Goal: Task Accomplishment & Management: Manage account settings

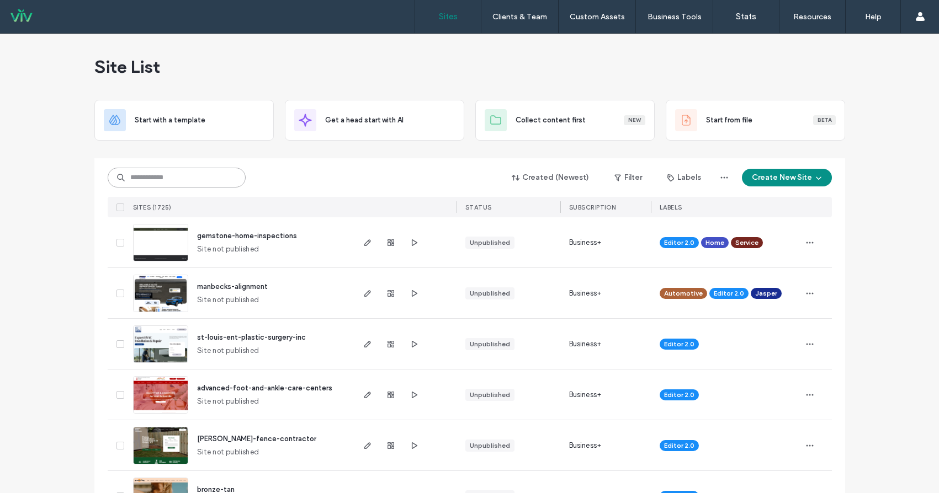
click at [176, 174] on input at bounding box center [177, 178] width 138 height 20
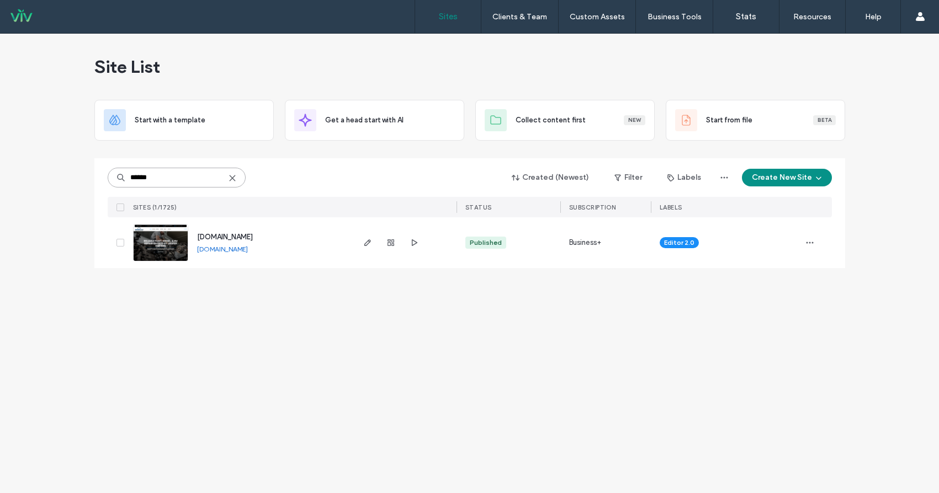
type input "******"
click at [248, 250] on link "[DOMAIN_NAME]" at bounding box center [222, 249] width 51 height 8
click at [525, 45] on label "Client Management" at bounding box center [521, 45] width 65 height 8
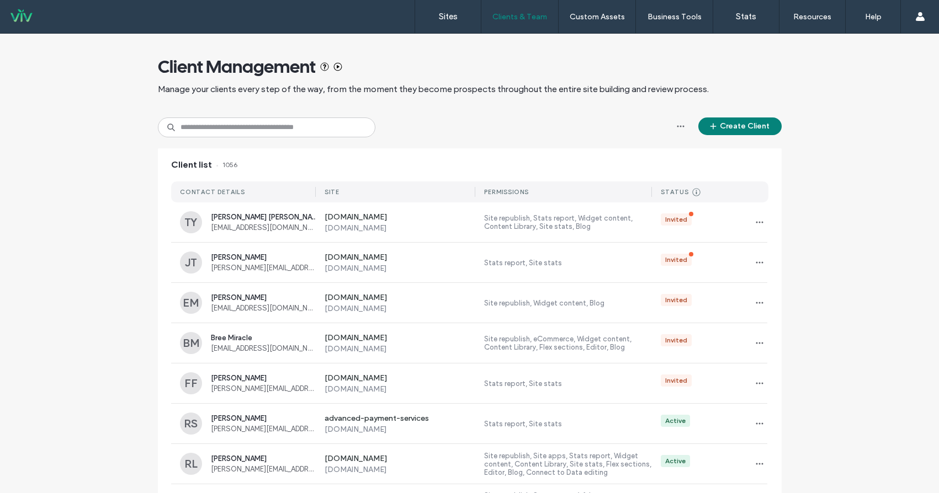
click at [743, 123] on button "Create Client" at bounding box center [739, 127] width 83 height 18
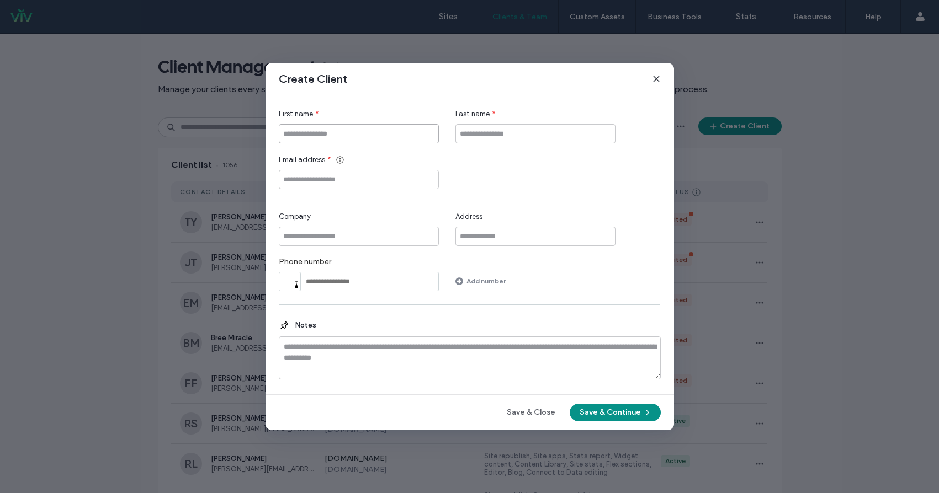
click at [409, 133] on input "First name" at bounding box center [359, 133] width 160 height 19
type input "*"
type input "*****"
click at [334, 184] on input "Email address" at bounding box center [359, 179] width 160 height 19
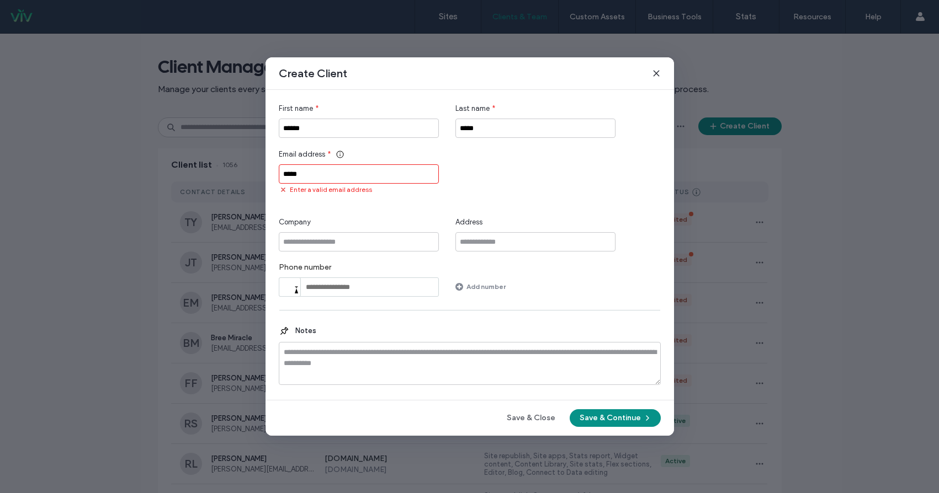
click at [305, 174] on input "*****" at bounding box center [359, 173] width 160 height 19
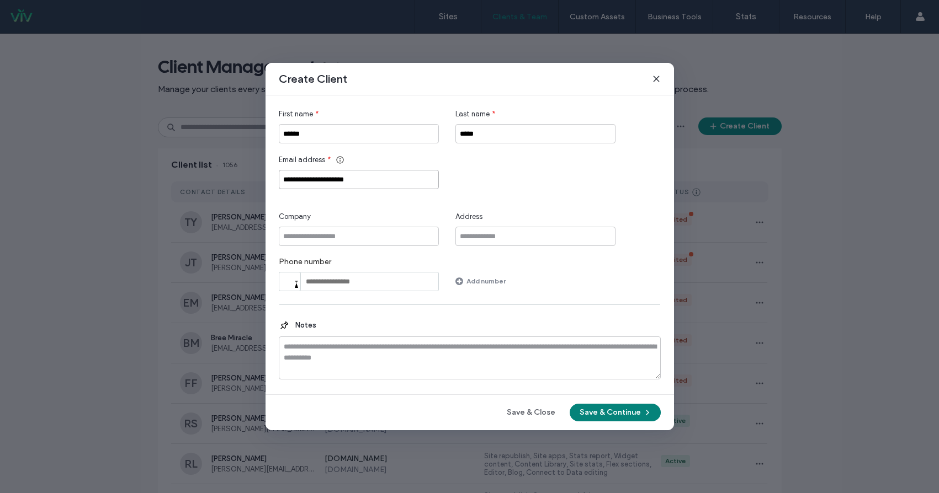
type input "**********"
click at [623, 416] on button "Save & Continue" at bounding box center [614, 413] width 91 height 18
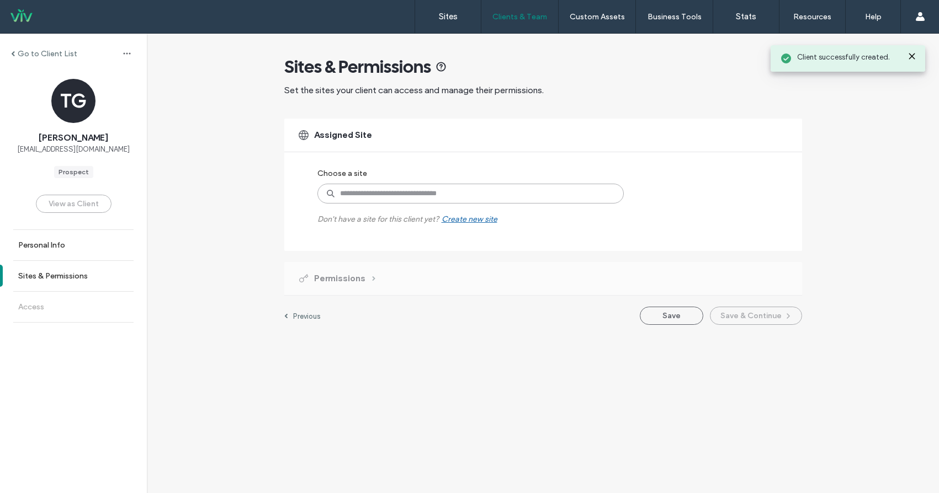
click at [473, 192] on input at bounding box center [470, 194] width 306 height 20
type input "****"
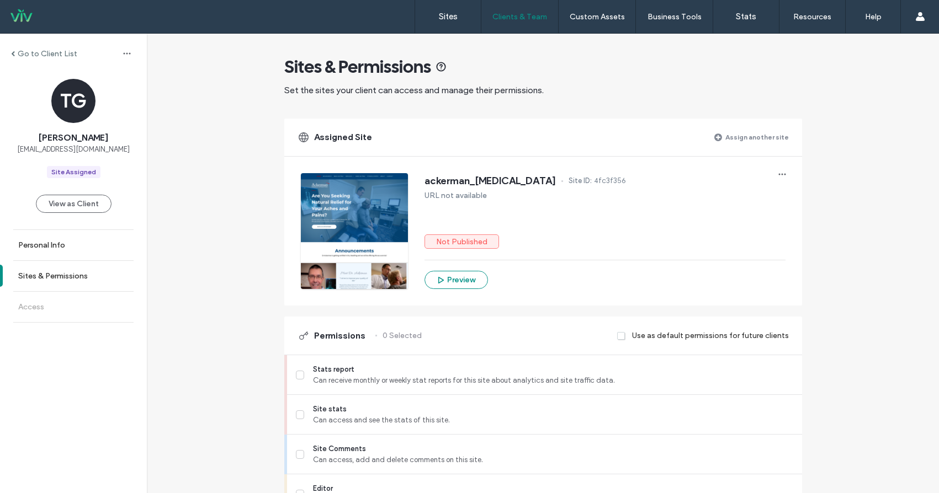
click at [730, 137] on label "Assign another site" at bounding box center [756, 136] width 63 height 19
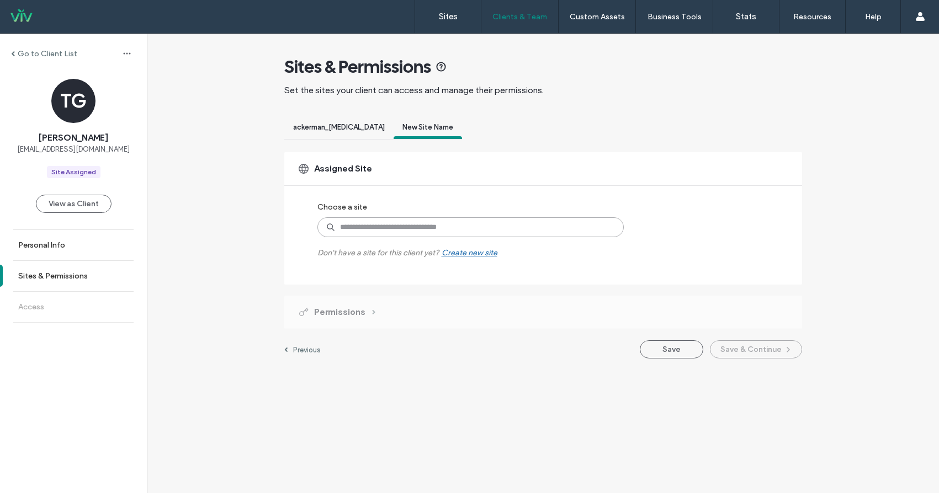
click at [412, 226] on input at bounding box center [470, 227] width 306 height 20
type input "******"
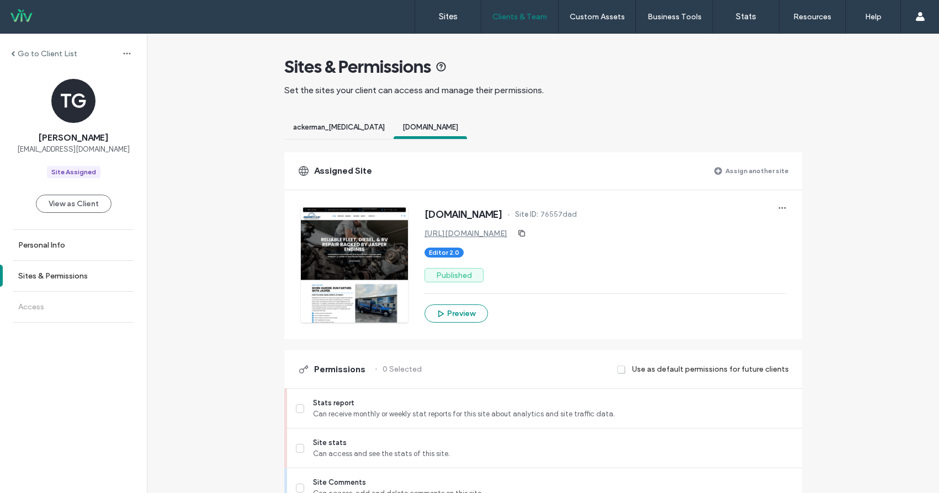
click at [337, 128] on span "ackerman_[MEDICAL_DATA]" at bounding box center [339, 127] width 92 height 8
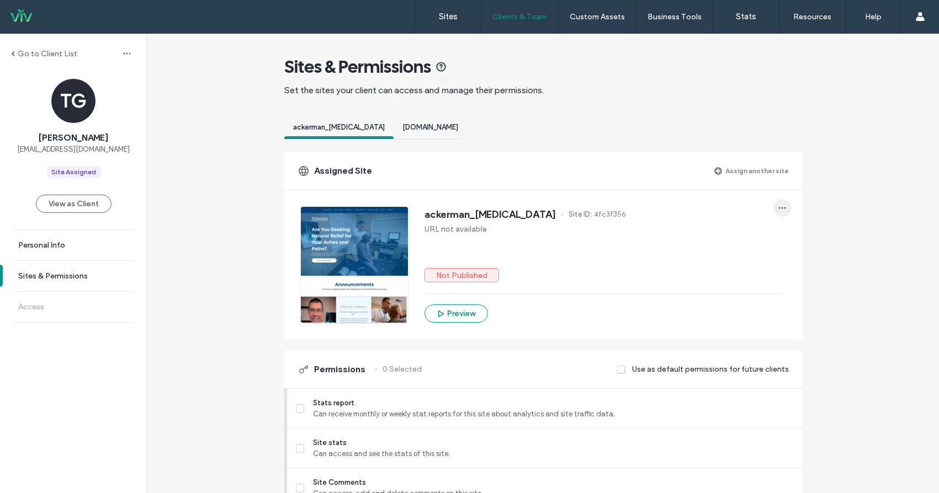
click at [779, 207] on icon "button" at bounding box center [782, 208] width 9 height 9
click at [798, 234] on span "Unassign site" at bounding box center [814, 236] width 44 height 11
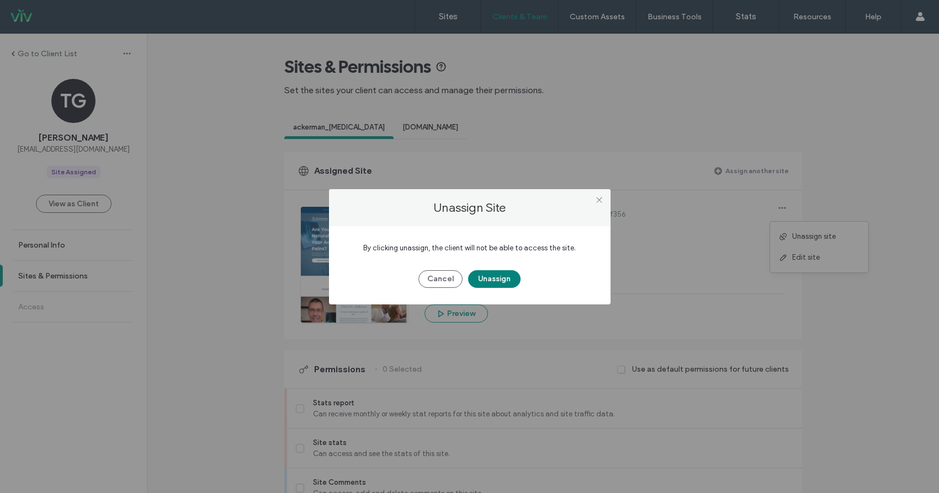
click at [503, 280] on button "Unassign" at bounding box center [494, 279] width 52 height 18
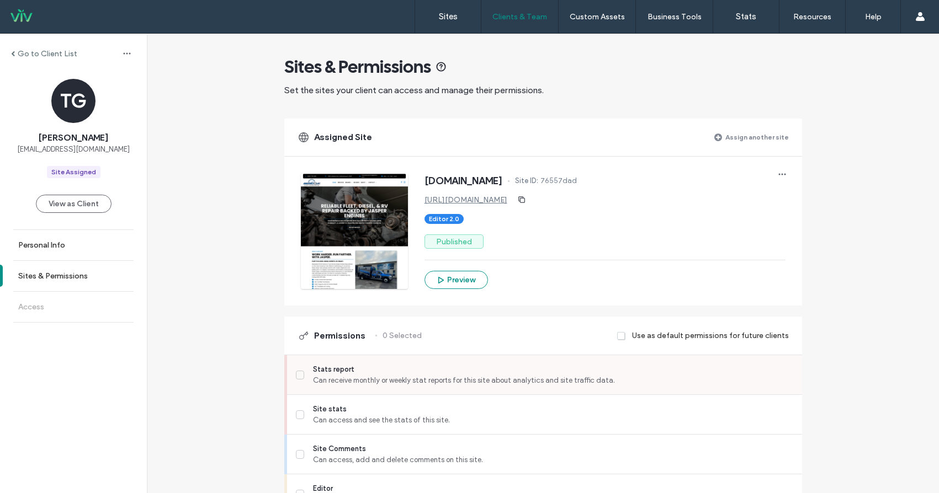
click at [301, 371] on label "Stats report Can receive monthly or weekly stat reports for this site about ana…" at bounding box center [544, 375] width 497 height 22
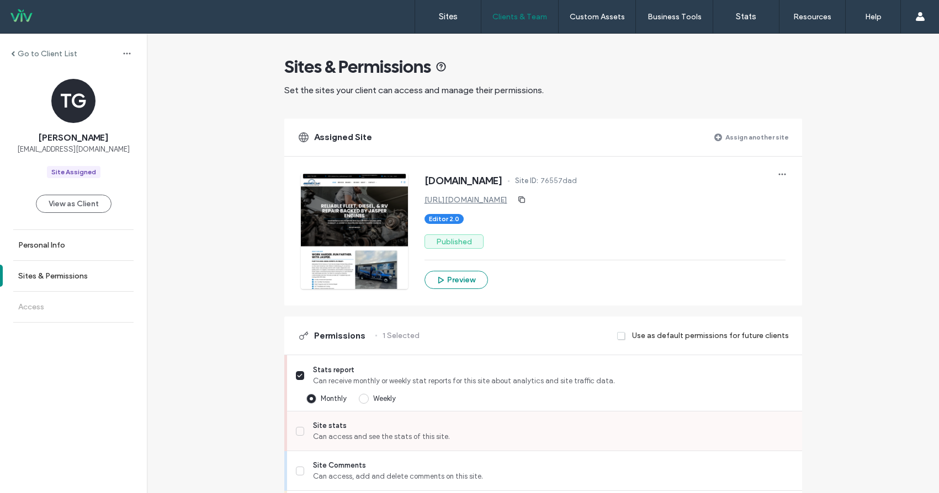
click at [297, 430] on icon at bounding box center [300, 431] width 6 height 4
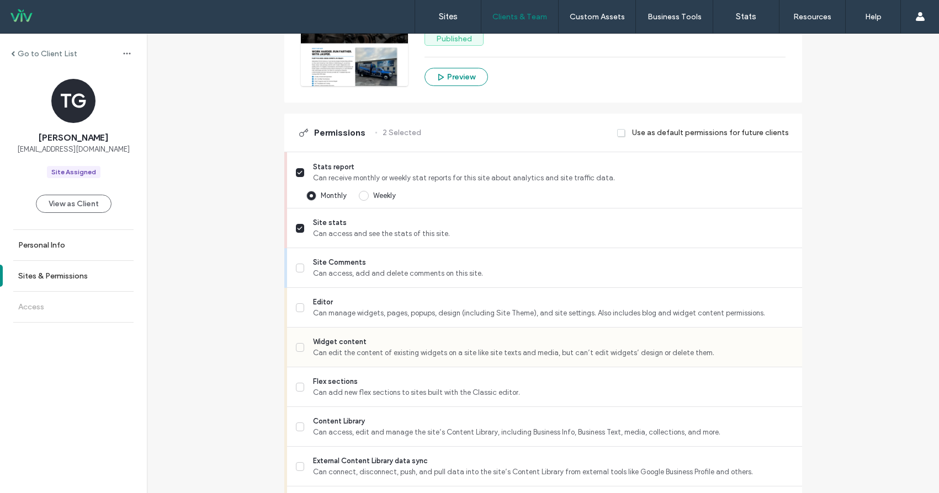
scroll to position [221, 0]
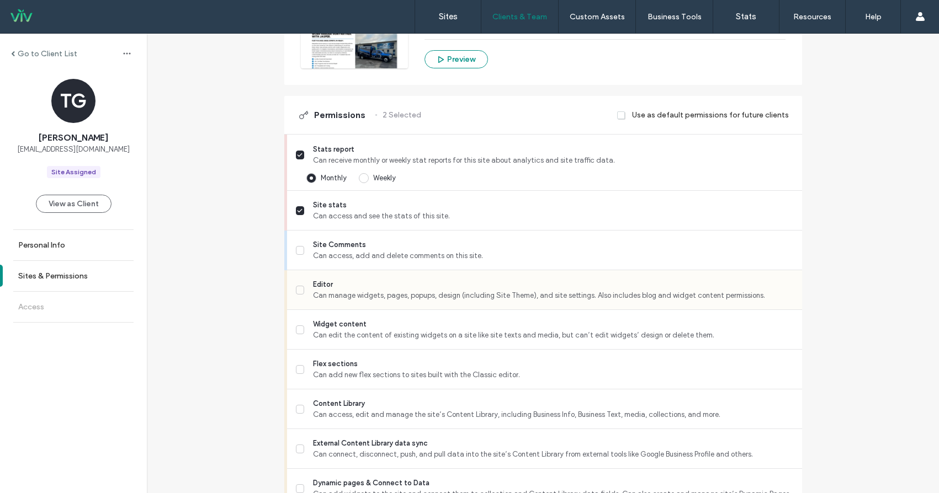
click at [296, 291] on span at bounding box center [300, 290] width 9 height 9
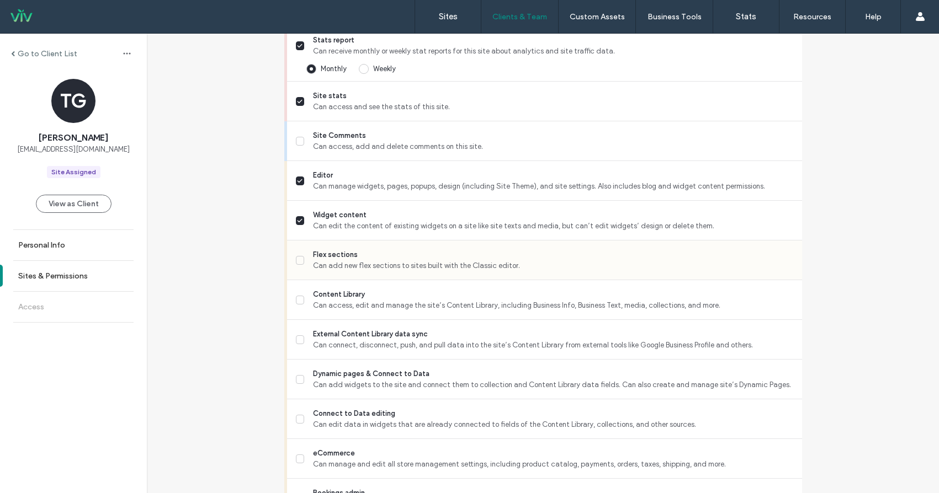
scroll to position [331, 0]
click at [296, 301] on span at bounding box center [300, 299] width 9 height 9
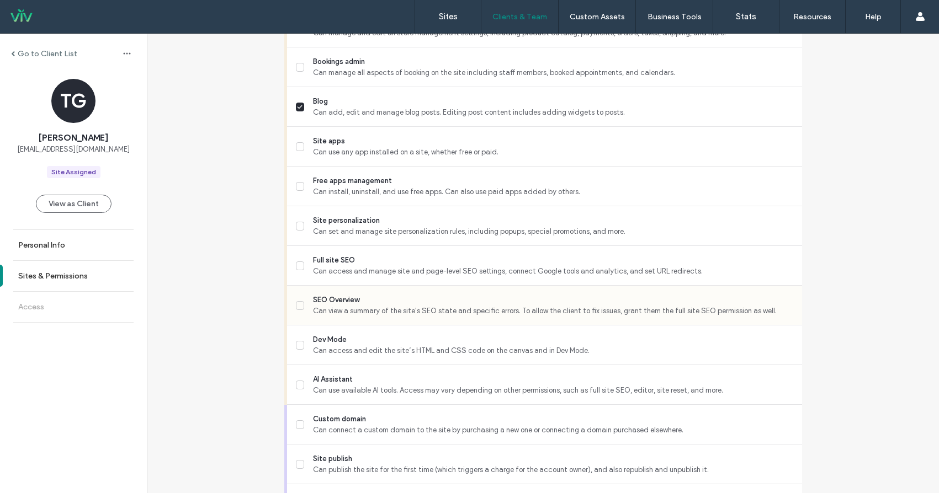
scroll to position [828, 0]
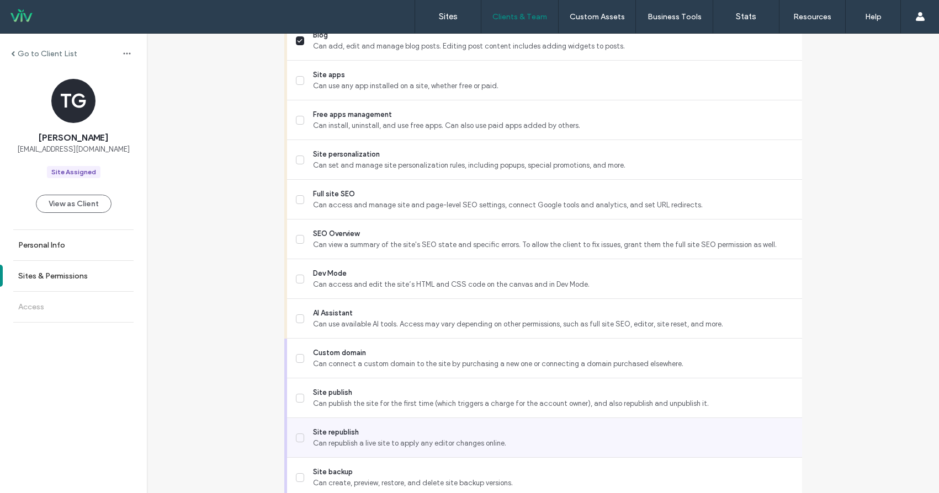
click at [298, 439] on icon at bounding box center [300, 438] width 6 height 4
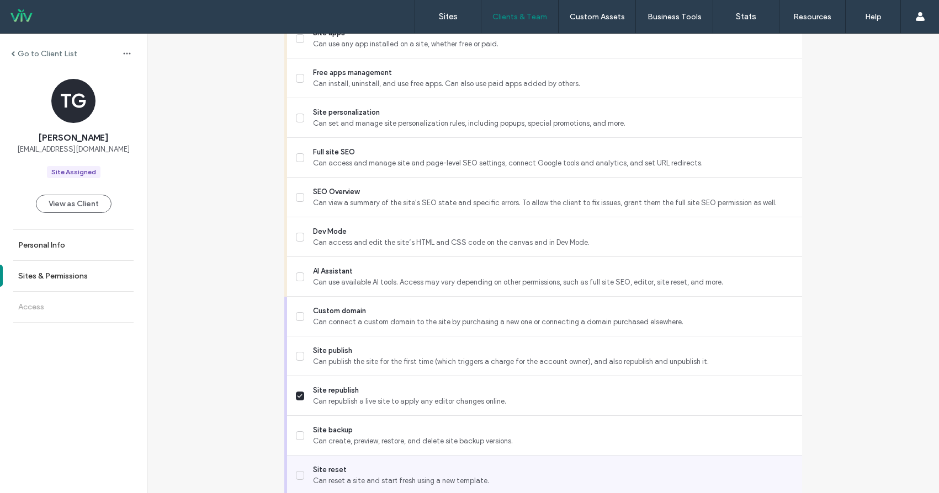
scroll to position [912, 0]
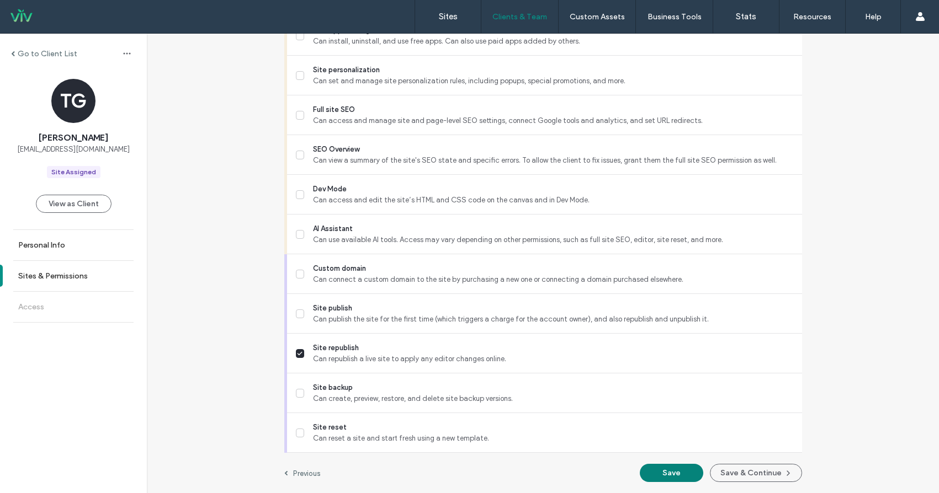
click at [681, 479] on button "Save" at bounding box center [671, 473] width 63 height 18
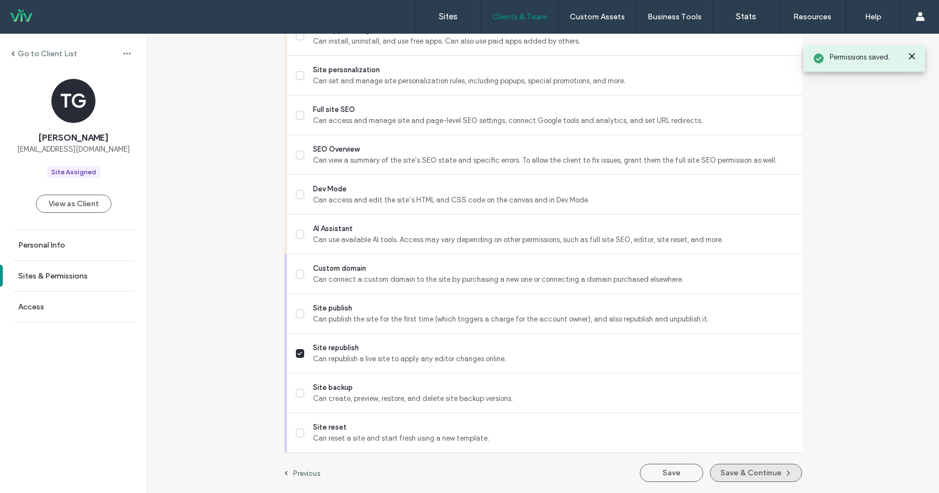
click at [750, 475] on button "Save & Continue" at bounding box center [756, 473] width 92 height 18
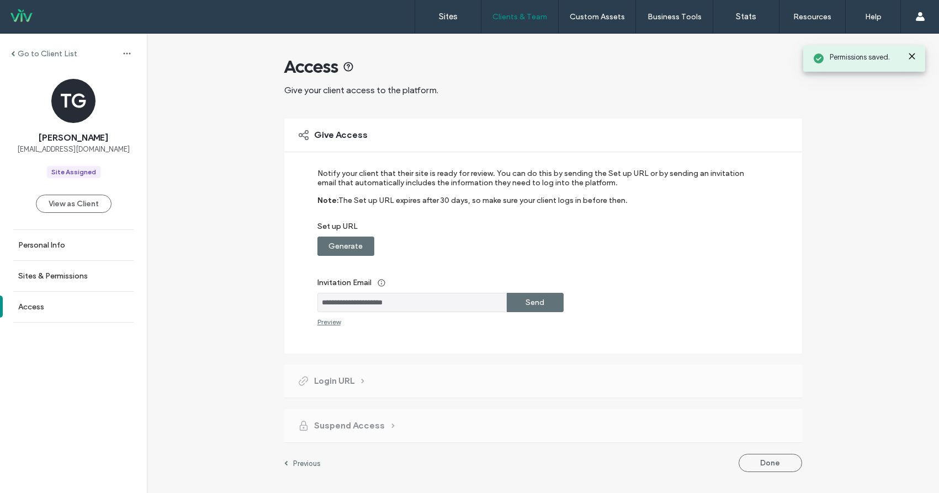
click at [357, 248] on label "Generate" at bounding box center [345, 246] width 34 height 20
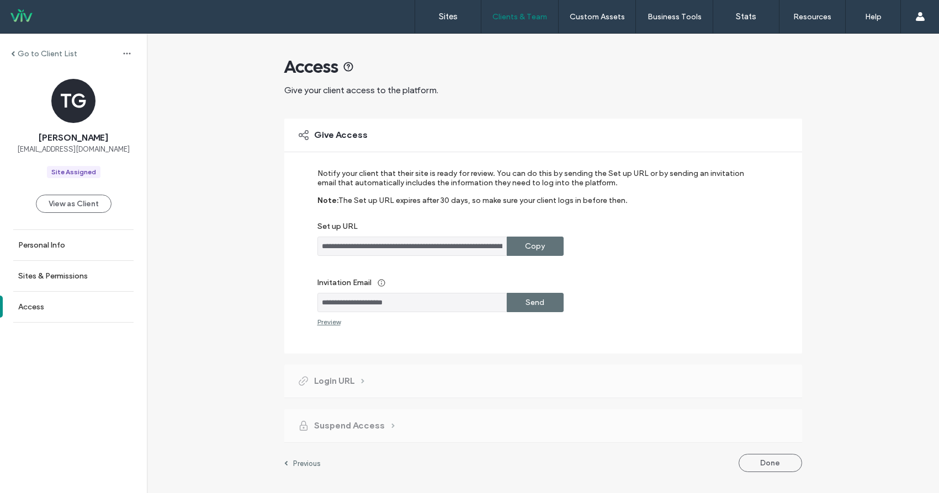
click at [543, 249] on label "Copy" at bounding box center [535, 246] width 20 height 20
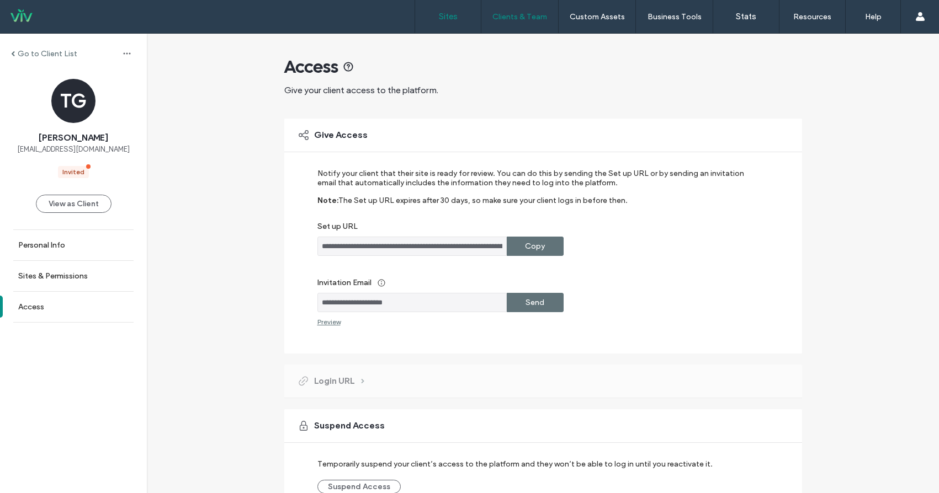
click at [448, 14] on label "Sites" at bounding box center [448, 17] width 19 height 10
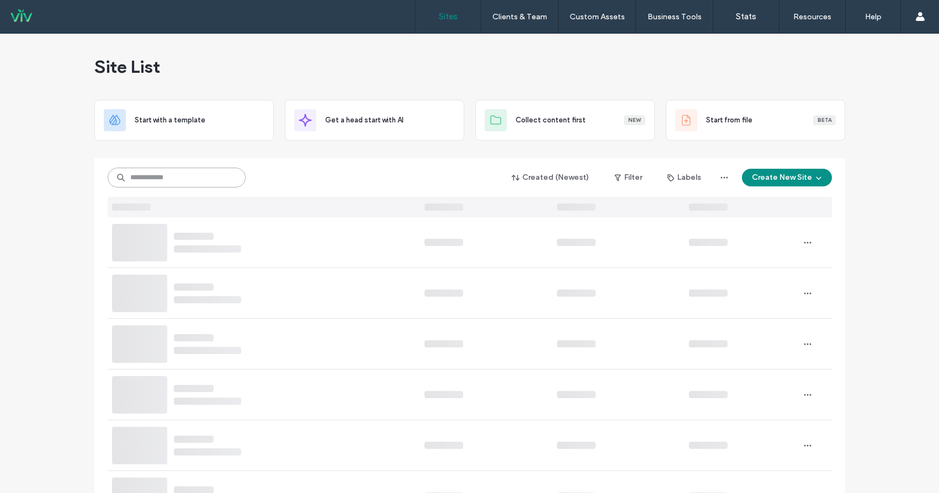
click at [145, 182] on input at bounding box center [177, 178] width 138 height 20
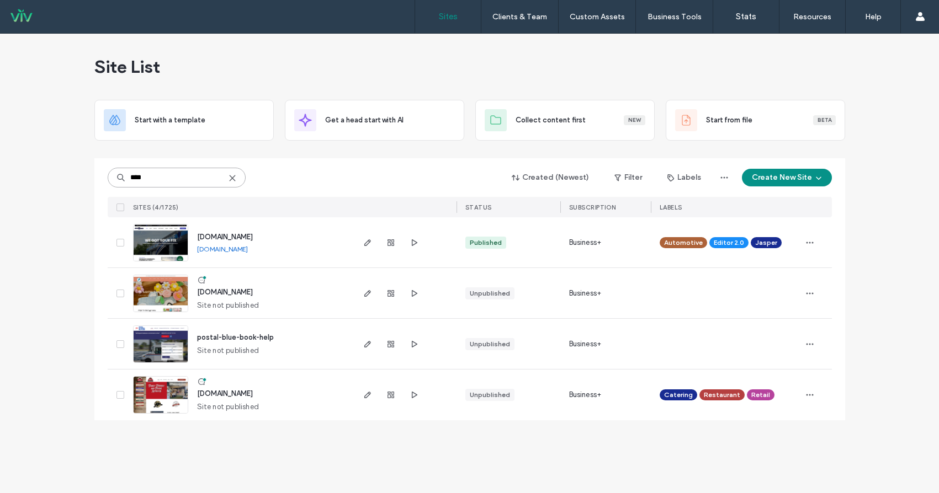
type input "****"
click at [233, 249] on link "[DOMAIN_NAME]" at bounding box center [222, 249] width 51 height 8
click at [517, 49] on label "Client Management" at bounding box center [521, 45] width 65 height 8
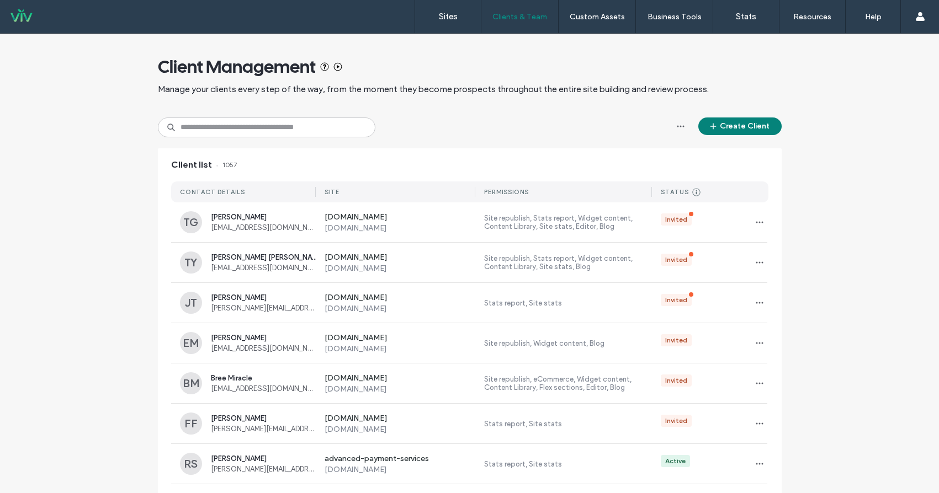
click at [727, 127] on button "Create Client" at bounding box center [739, 127] width 83 height 18
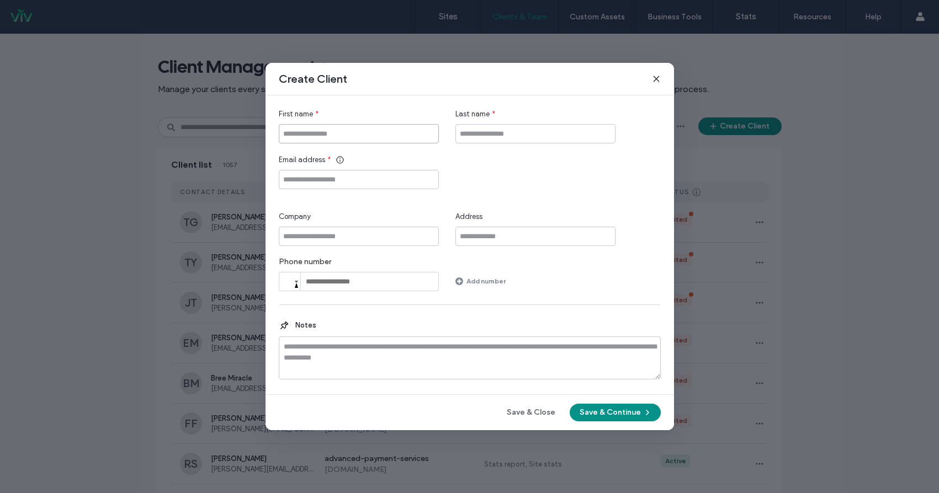
click at [389, 137] on input "First name" at bounding box center [359, 133] width 160 height 19
type input "*********"
click at [501, 129] on input "Last name" at bounding box center [535, 133] width 160 height 19
type input "******"
click at [342, 178] on input "Email address" at bounding box center [359, 179] width 160 height 19
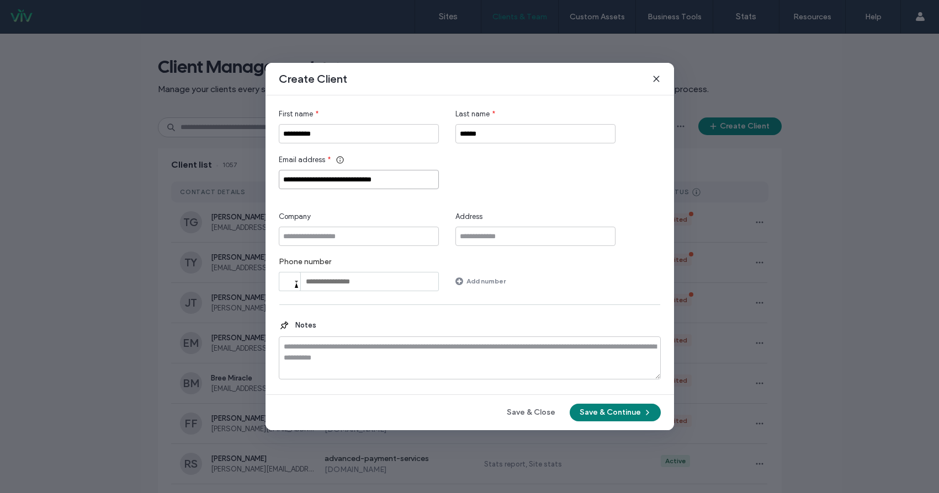
type input "**********"
click at [590, 416] on button "Save & Continue" at bounding box center [614, 413] width 91 height 18
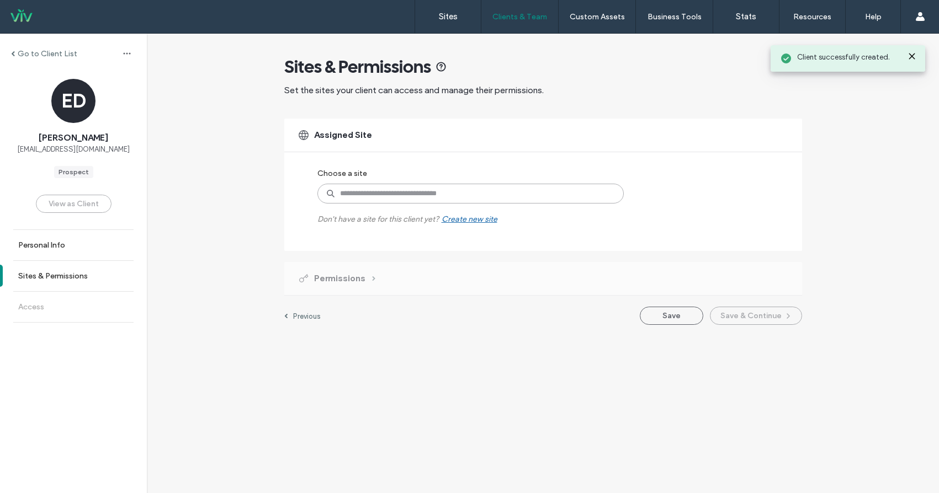
click at [380, 193] on input at bounding box center [470, 194] width 306 height 20
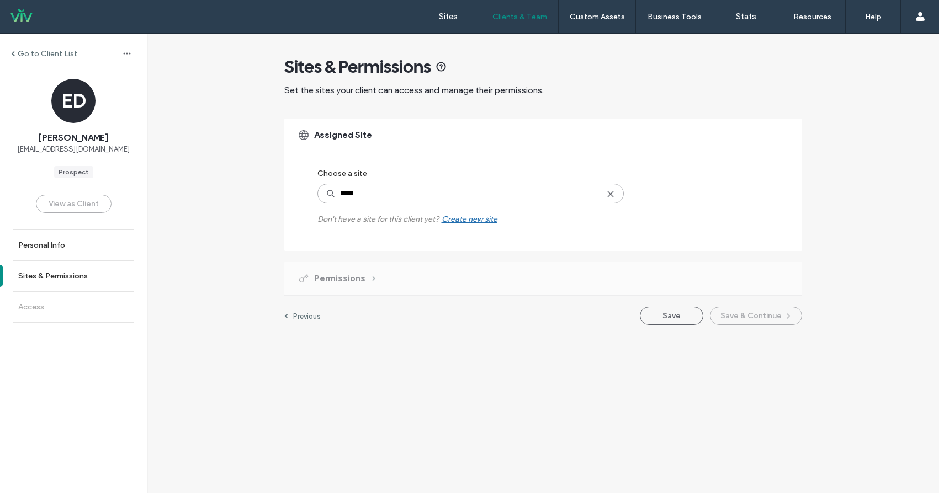
type input "****"
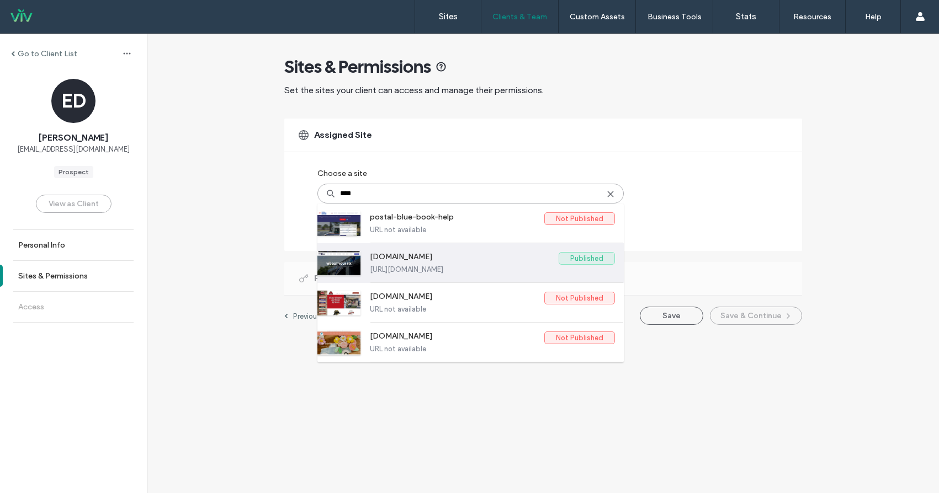
click at [401, 260] on label "[DOMAIN_NAME]" at bounding box center [464, 258] width 189 height 13
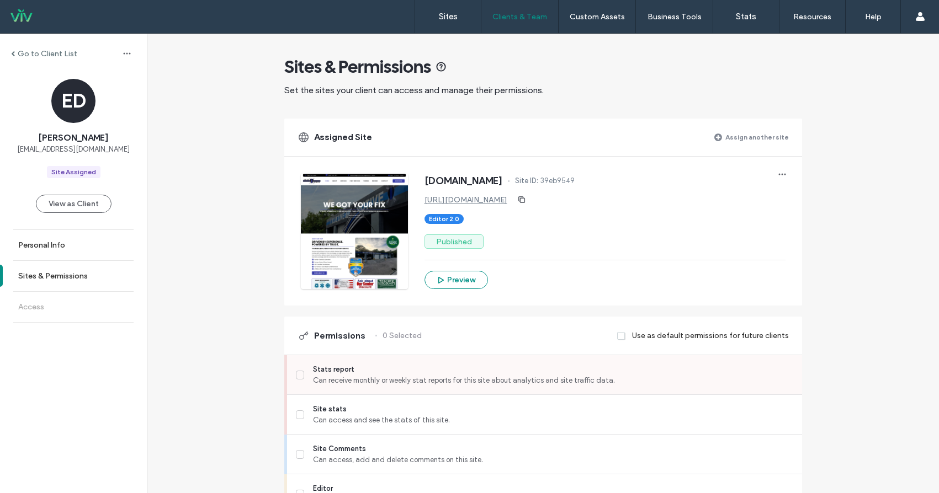
drag, startPoint x: 294, startPoint y: 374, endPoint x: 299, endPoint y: 393, distance: 19.4
click at [297, 376] on icon at bounding box center [300, 375] width 6 height 4
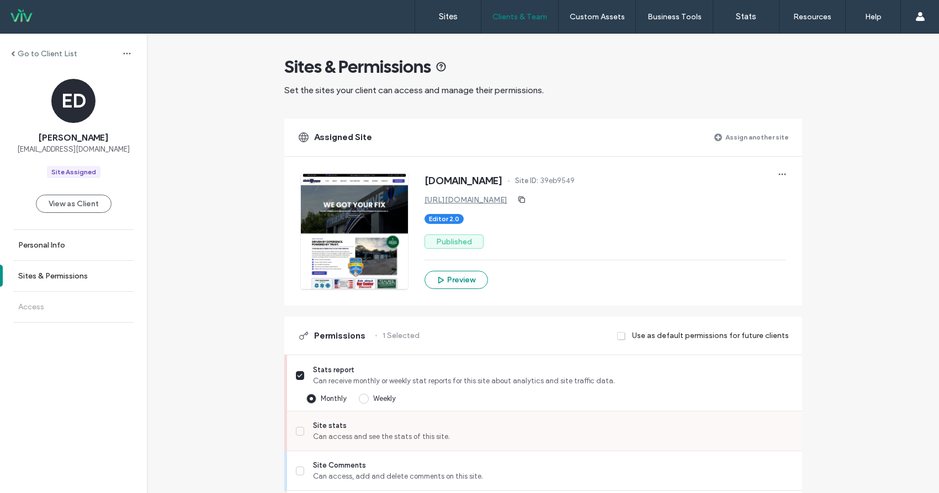
click at [297, 431] on icon at bounding box center [300, 431] width 6 height 4
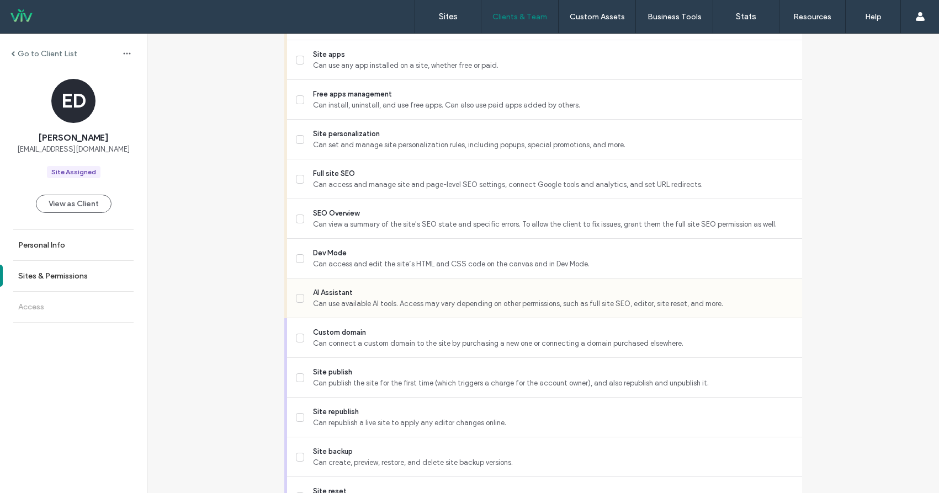
scroll to position [912, 0]
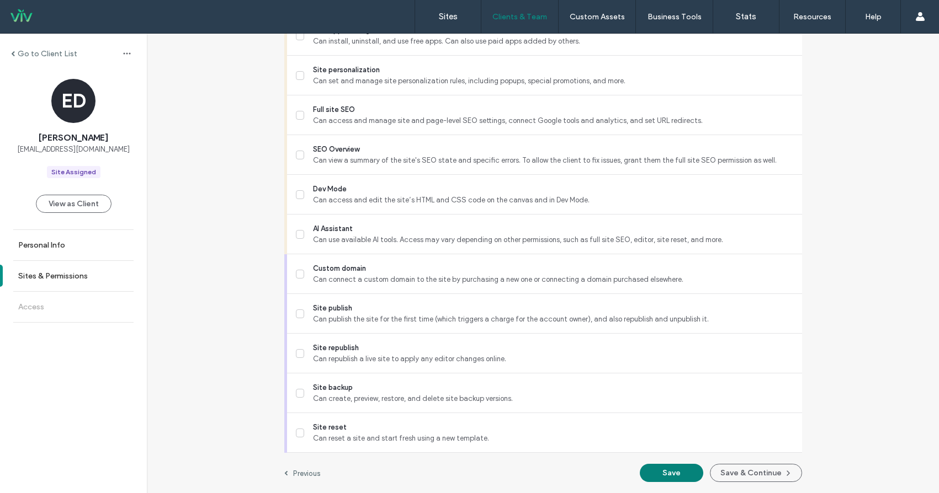
click at [660, 472] on button "Save" at bounding box center [671, 473] width 63 height 18
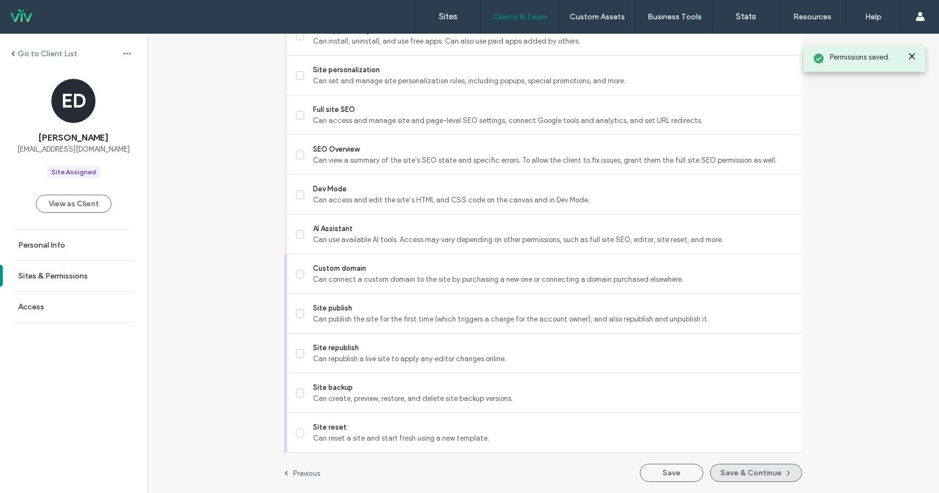
click at [734, 476] on button "Save & Continue" at bounding box center [756, 473] width 92 height 18
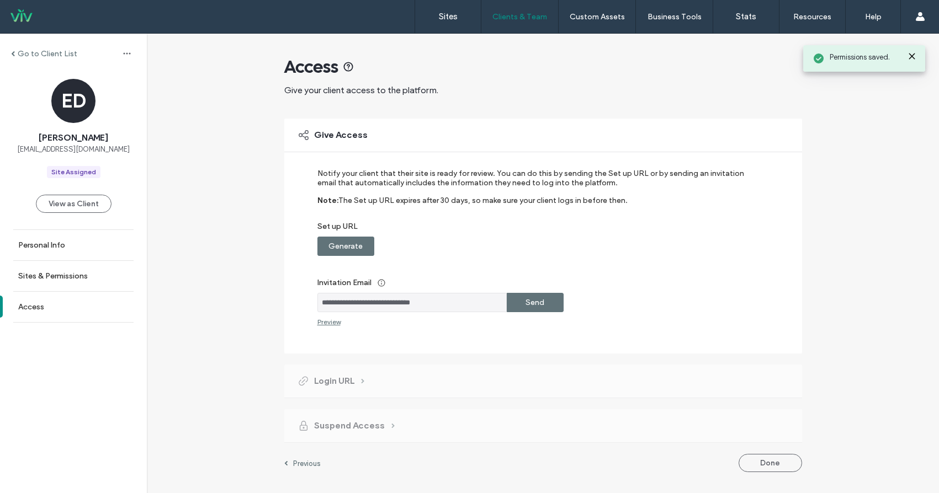
click at [356, 247] on label "Generate" at bounding box center [345, 246] width 34 height 20
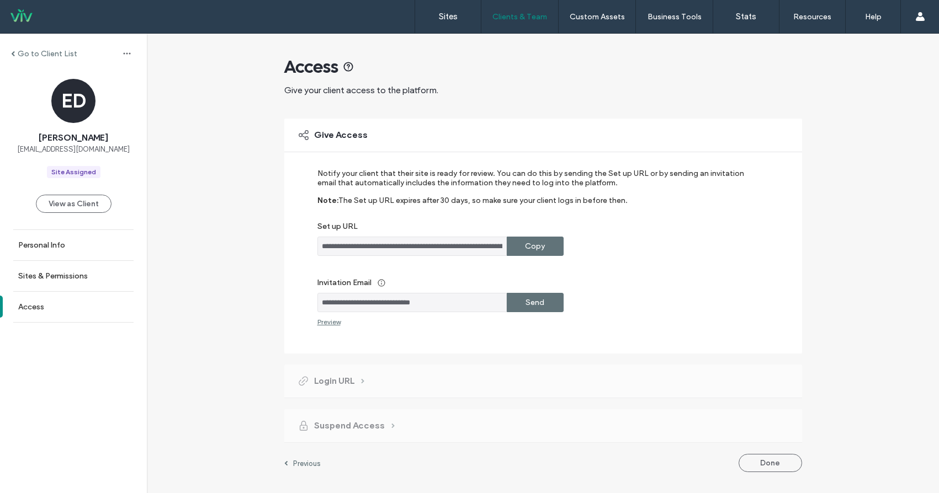
click at [534, 242] on label "Copy" at bounding box center [535, 246] width 20 height 20
